Goal: Task Accomplishment & Management: Complete application form

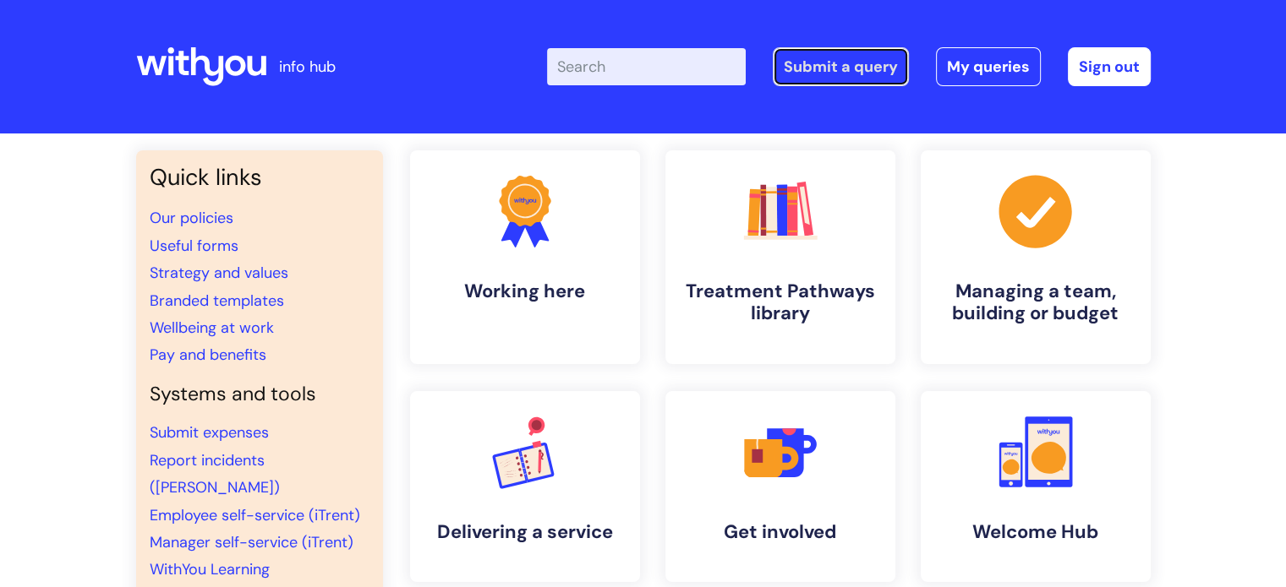
click at [801, 60] on link "Submit a query" at bounding box center [841, 66] width 136 height 39
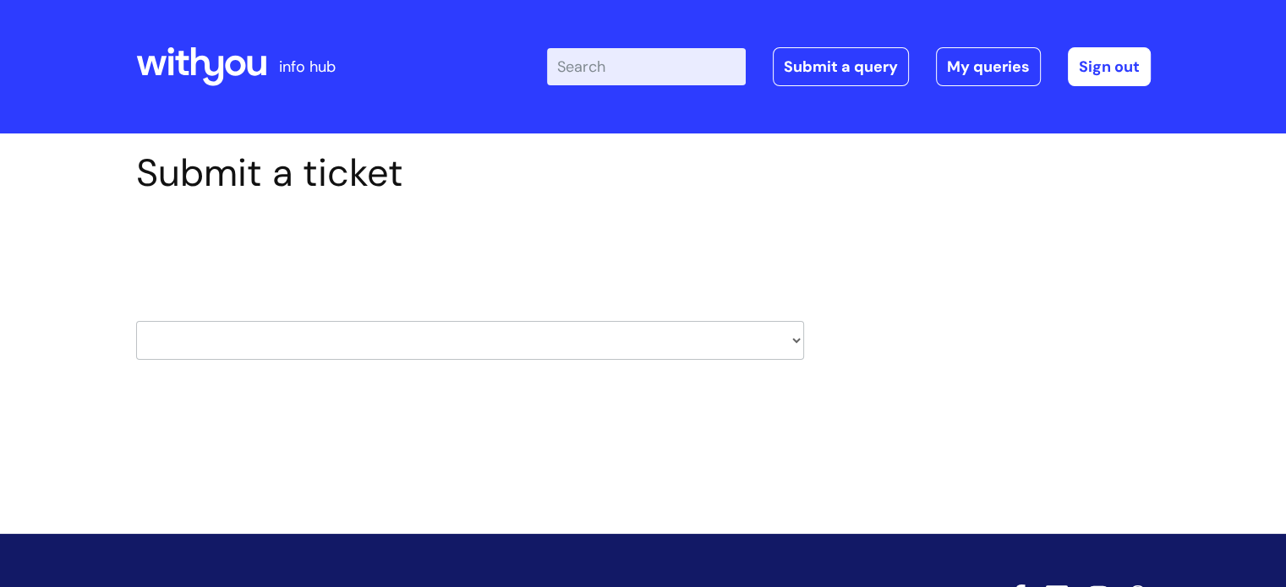
click at [536, 336] on select "HR / People IT and Support Clinical Drug Alerts Finance Accounts Data Support T…" at bounding box center [470, 340] width 668 height 39
select select "it_and_support"
click at [136, 321] on select "HR / People IT and Support Clinical Drug Alerts Finance Accounts Data Support T…" at bounding box center [470, 340] width 668 height 39
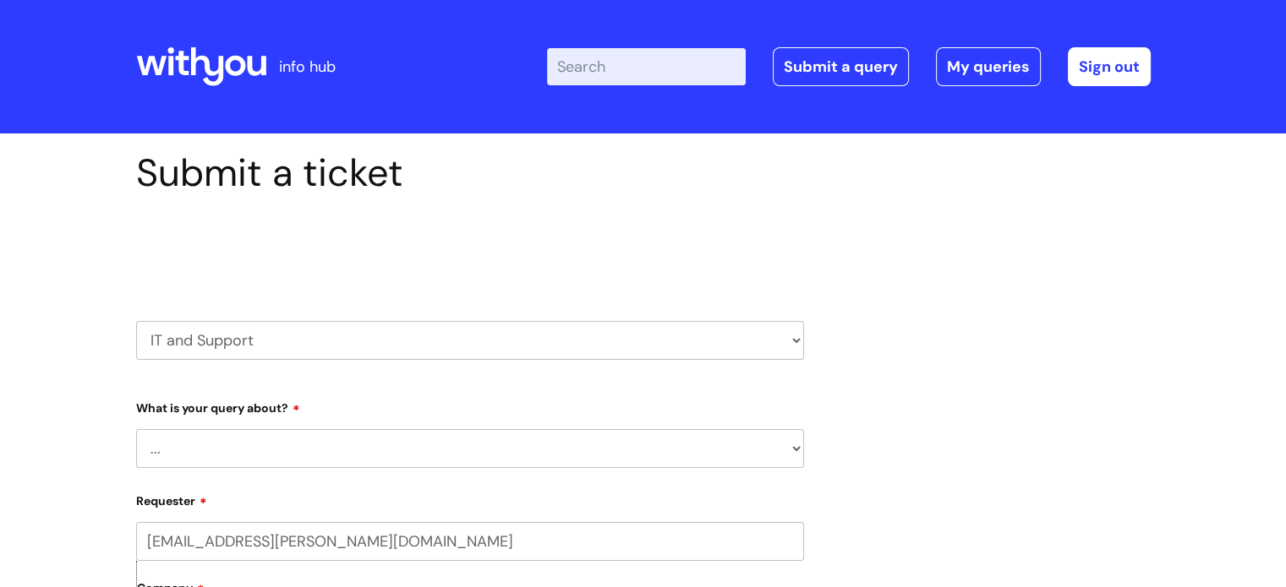
click at [253, 462] on select "... Mobile Phone Reset & MFA Accounts, Starters and Leavers IT Hardware issue I…" at bounding box center [470, 448] width 668 height 39
click at [456, 151] on h1 "Submit a ticket" at bounding box center [470, 173] width 668 height 46
click at [517, 324] on select "HR / People IT and Support Clinical Drug Alerts Finance Accounts Data Support T…" at bounding box center [470, 340] width 668 height 39
select select "hr_/_people"
click at [136, 321] on select "HR / People IT and Support Clinical Drug Alerts Finance Accounts Data Support T…" at bounding box center [470, 340] width 668 height 39
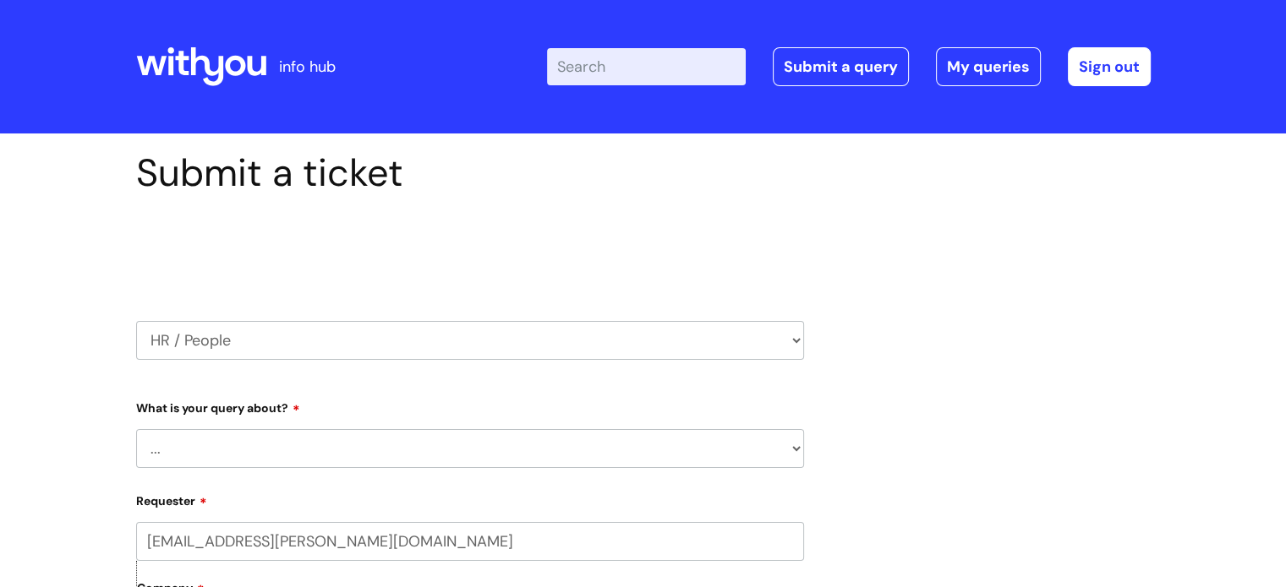
click at [309, 432] on div "What is your query about? ... Absence Query Holiday Query Employee change reque…" at bounding box center [470, 431] width 668 height 74
click at [309, 443] on select "... Absence Query Holiday Query Employee change request General HR Query iTrent…" at bounding box center [470, 448] width 668 height 39
select select "iTrent"
click at [136, 429] on select "... Absence Query Holiday Query Employee change request General HR Query iTrent…" at bounding box center [470, 448] width 668 height 39
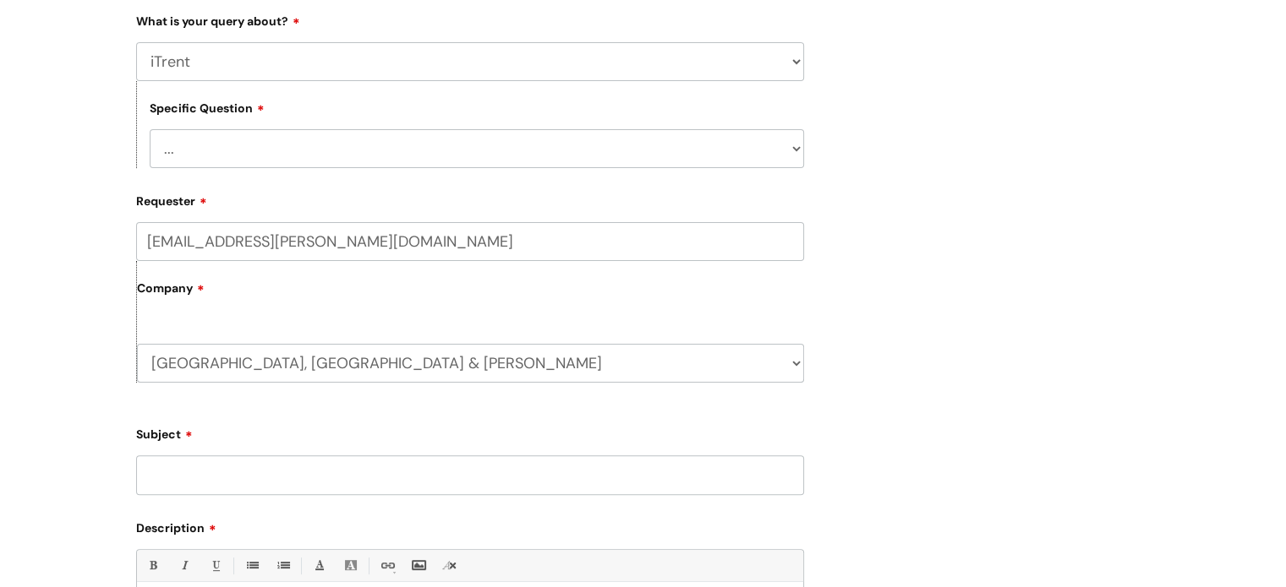
click at [249, 146] on select "... I can’t log in to iTrent I need to change someone’s line manager Issue with…" at bounding box center [477, 148] width 654 height 39
select select "Other iTrent query"
click at [150, 129] on select "... I can’t log in to iTrent I need to change someone’s line manager Issue with…" at bounding box center [477, 148] width 654 height 39
click at [244, 486] on input "Subject" at bounding box center [470, 475] width 668 height 39
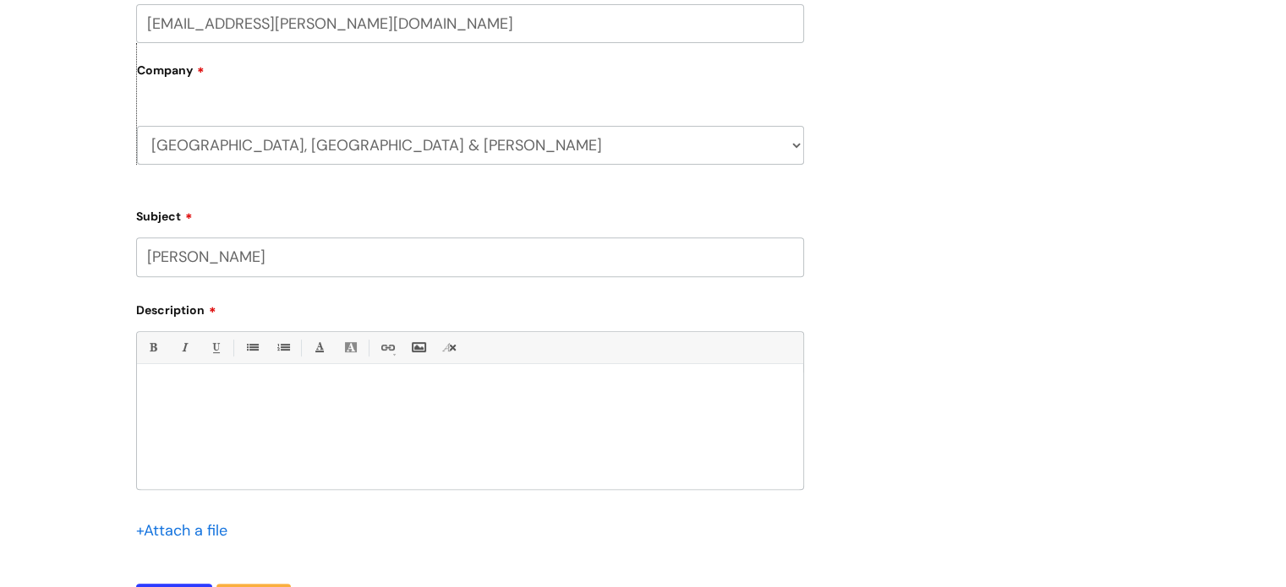
scroll to position [607, 0]
type input "Sarah Moutrie"
click at [199, 412] on div at bounding box center [470, 429] width 666 height 117
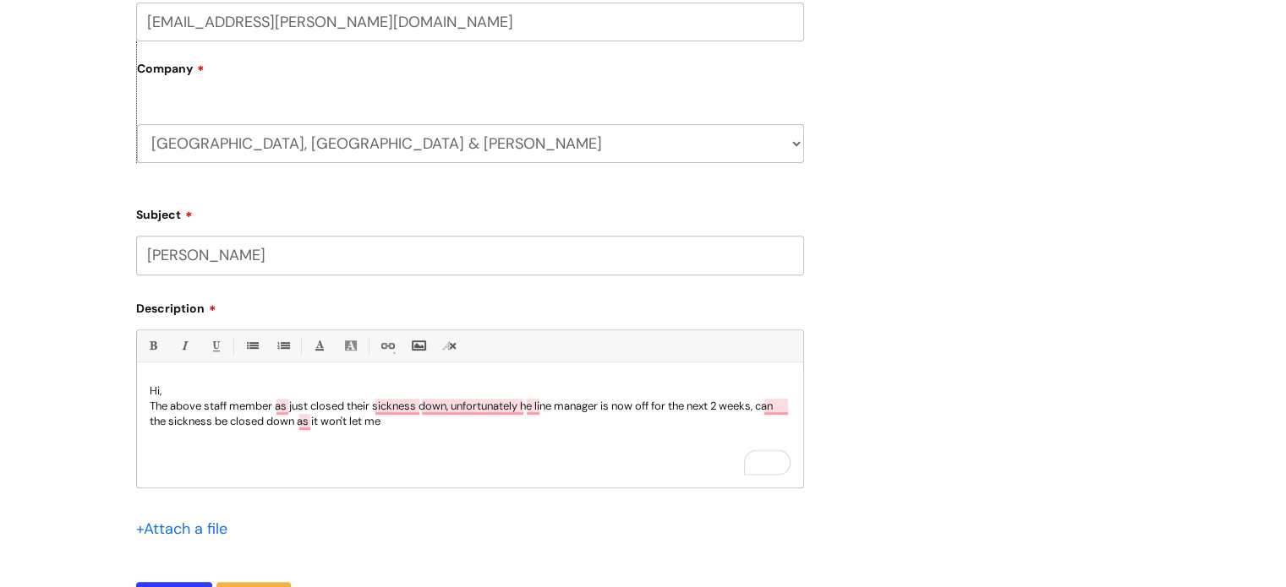
scroll to position [702, 0]
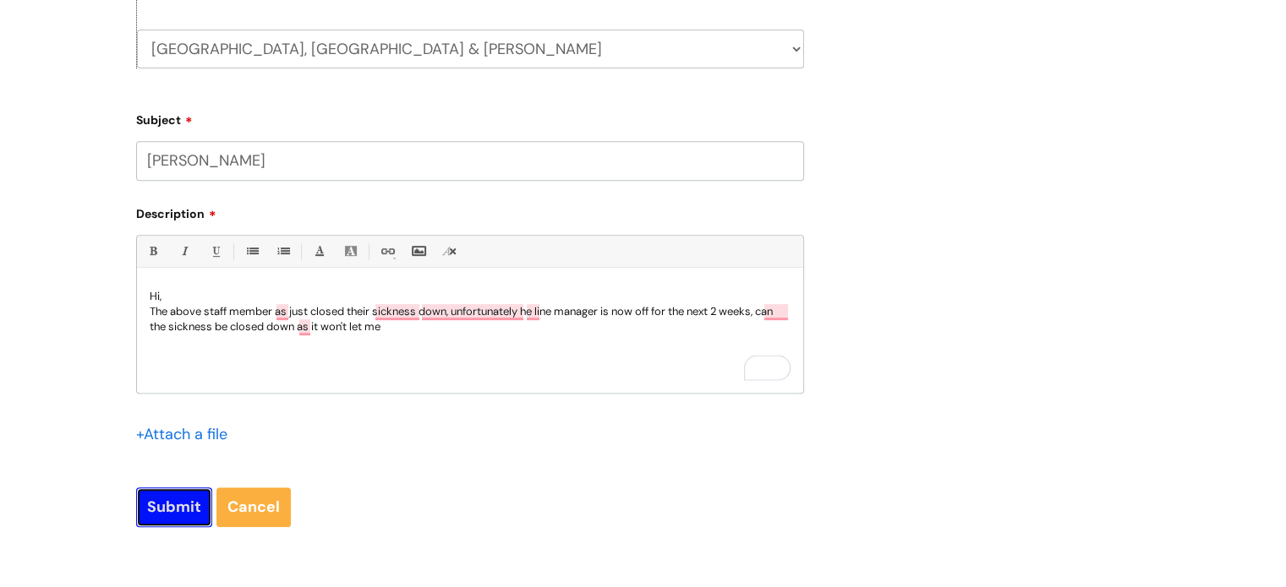
click at [140, 511] on input "Submit" at bounding box center [174, 507] width 76 height 39
type input "Please Wait..."
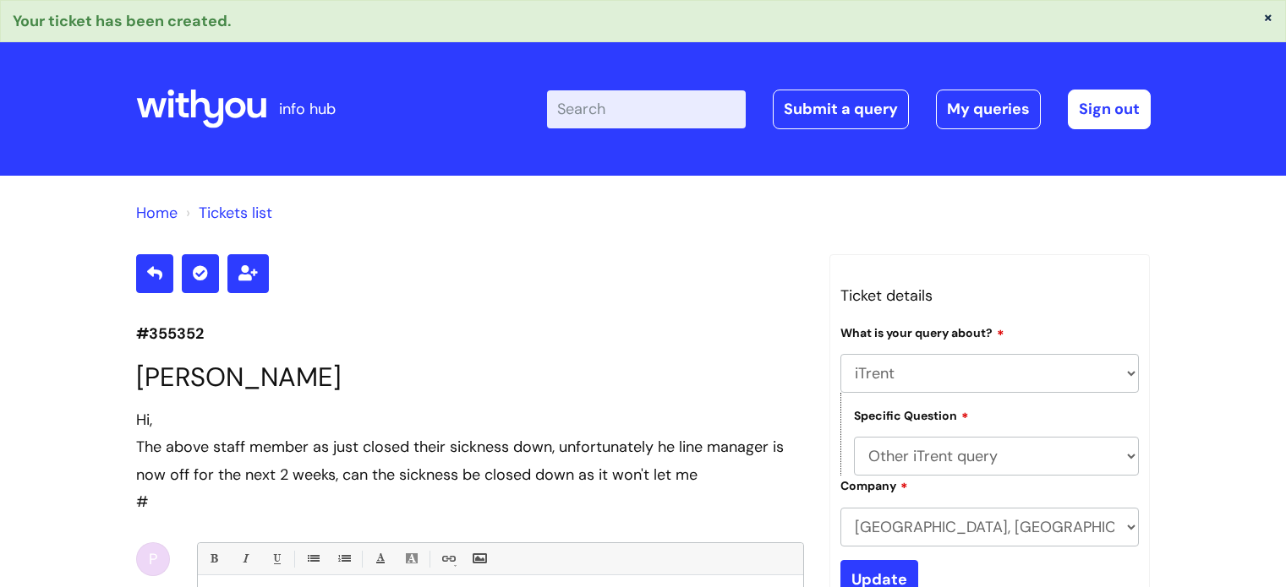
select select "iTrent"
select select "Other iTrent query"
click at [642, 104] on input "Enter your search term here..." at bounding box center [646, 108] width 199 height 37
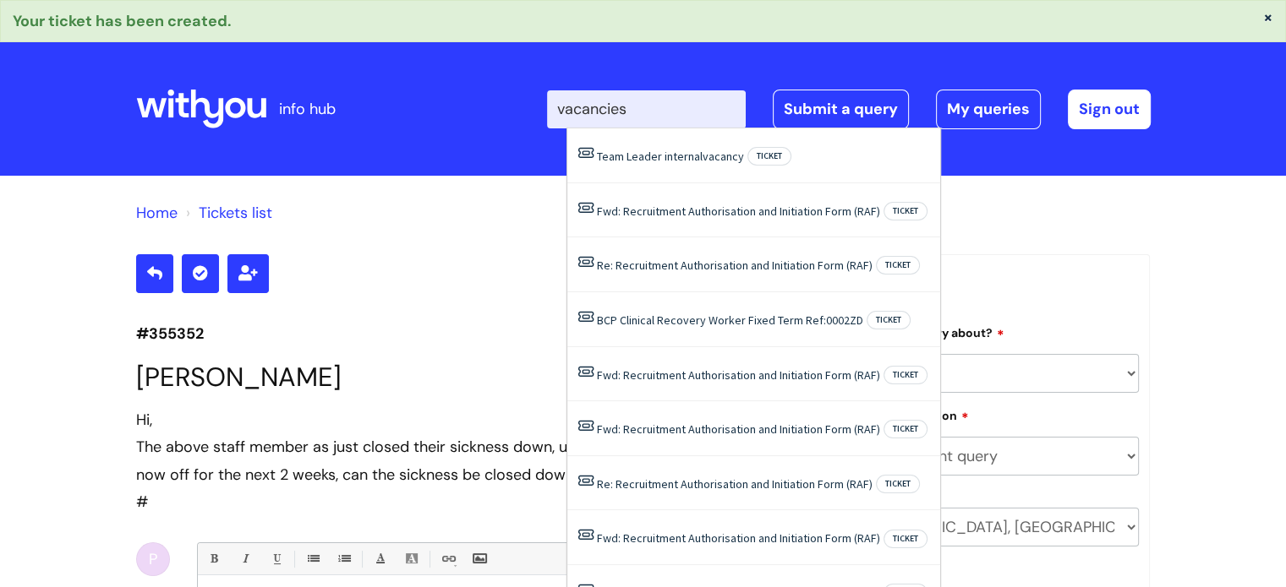
type input "vacancies"
click button "Search" at bounding box center [0, 0] width 0 height 0
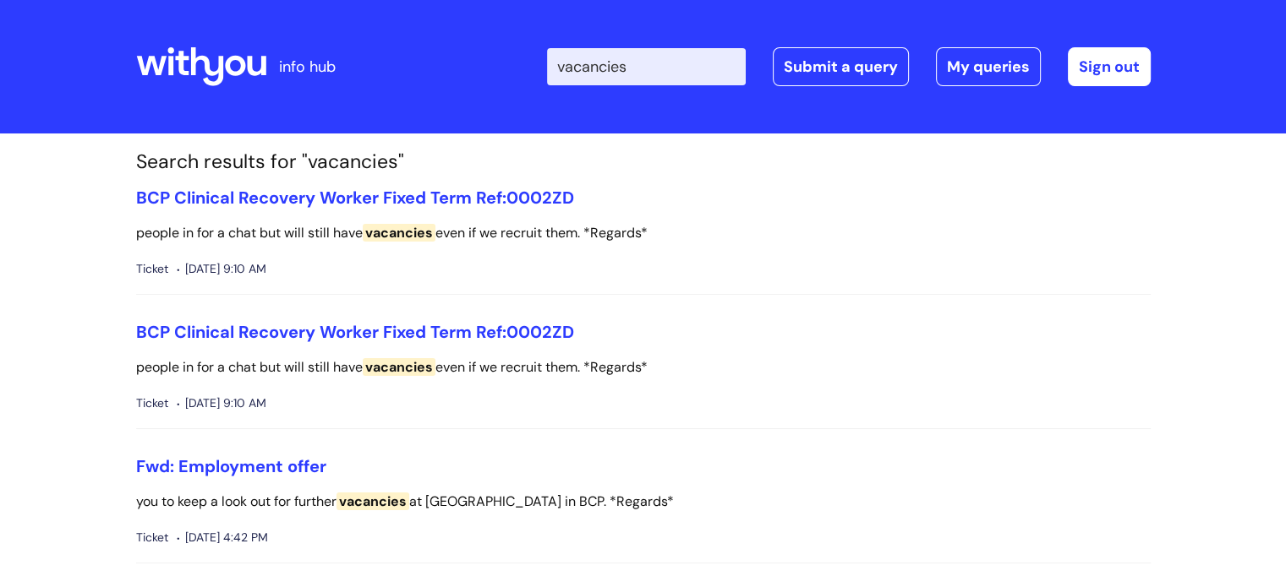
click at [236, 71] on icon at bounding box center [235, 66] width 20 height 20
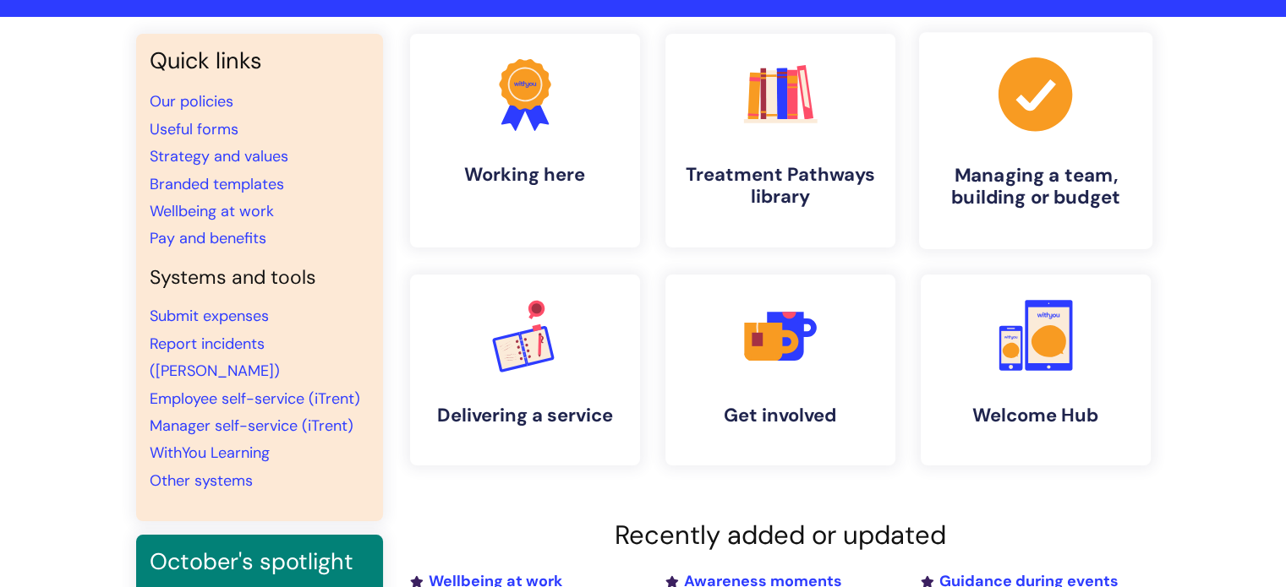
scroll to position [117, 0]
click at [489, 130] on icon ".cls-1{fill:#f89b22;}.cls-1,.cls-2,.cls-3{stroke-width:0px;}.cls-2{fill:#2d3cff…" at bounding box center [525, 94] width 84 height 84
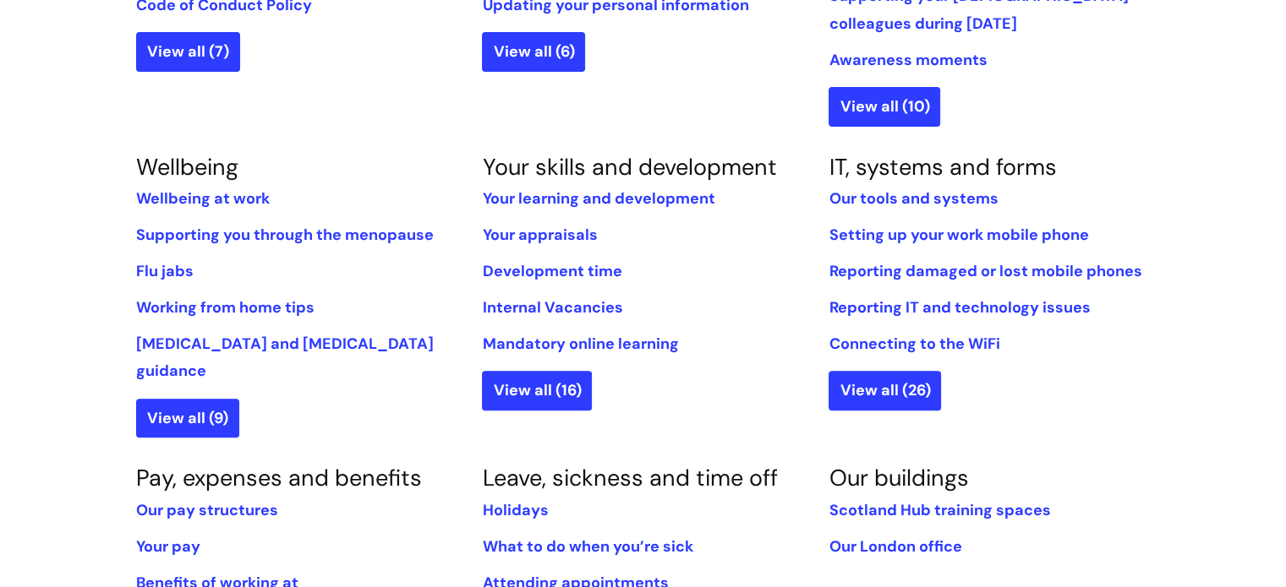
scroll to position [609, 0]
click at [551, 314] on link "Internal Vacancies" at bounding box center [552, 308] width 140 height 20
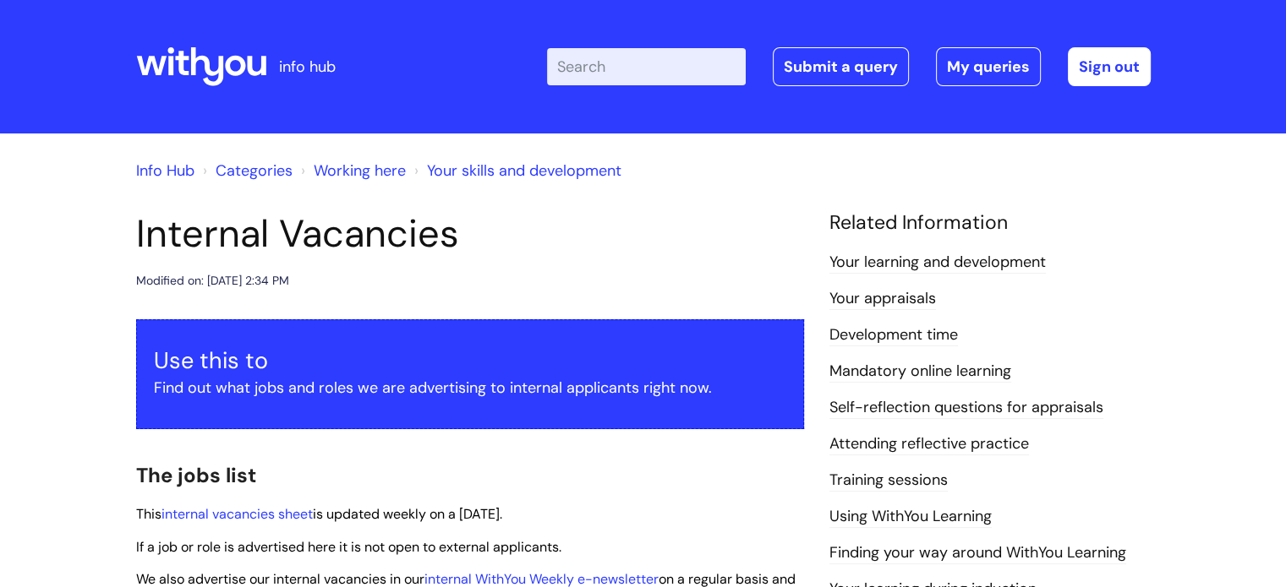
scroll to position [134, 0]
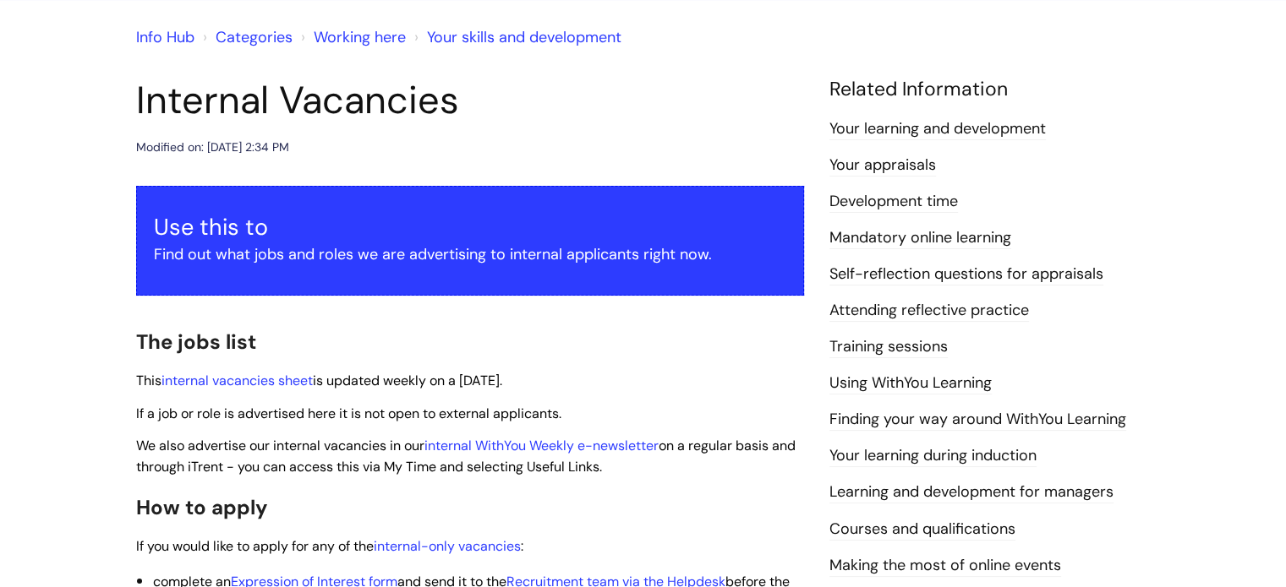
click at [260, 367] on div "Use this to Find out what jobs and roles we are advertising to internal applica…" at bounding box center [470, 582] width 668 height 793
click at [264, 382] on link "internal vacancies sheet" at bounding box center [236, 381] width 151 height 18
